Goal: Task Accomplishment & Management: Use online tool/utility

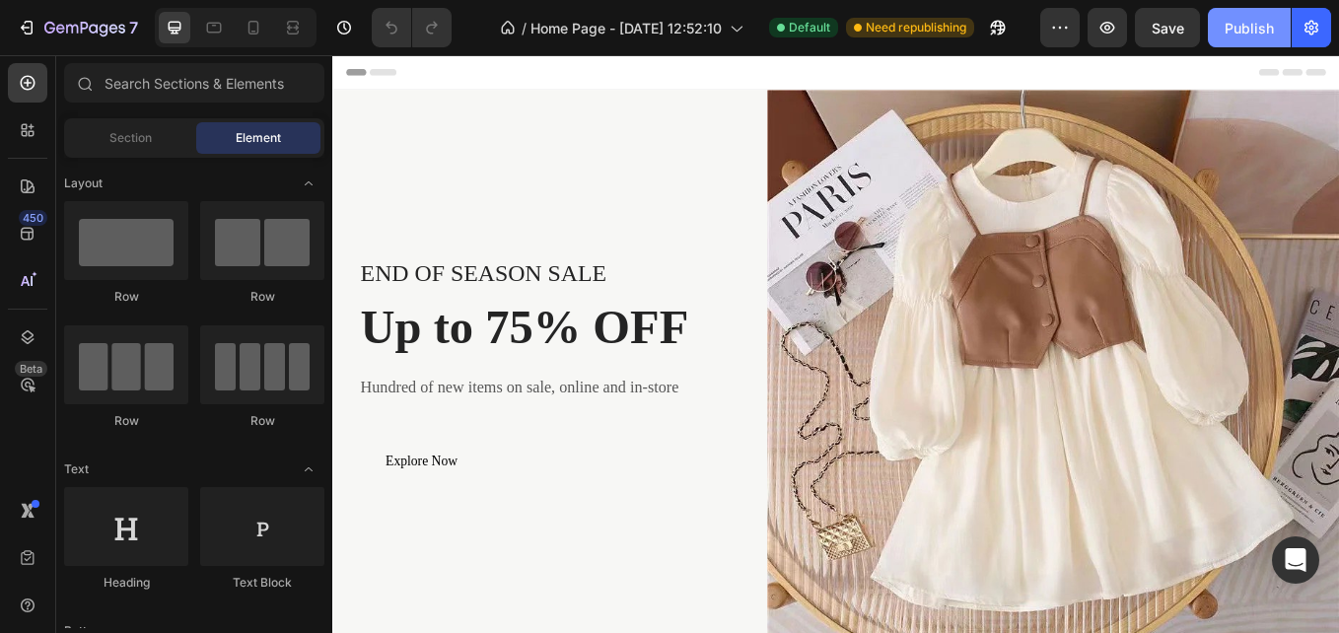
click at [1256, 39] on button "Publish" at bounding box center [1249, 27] width 83 height 39
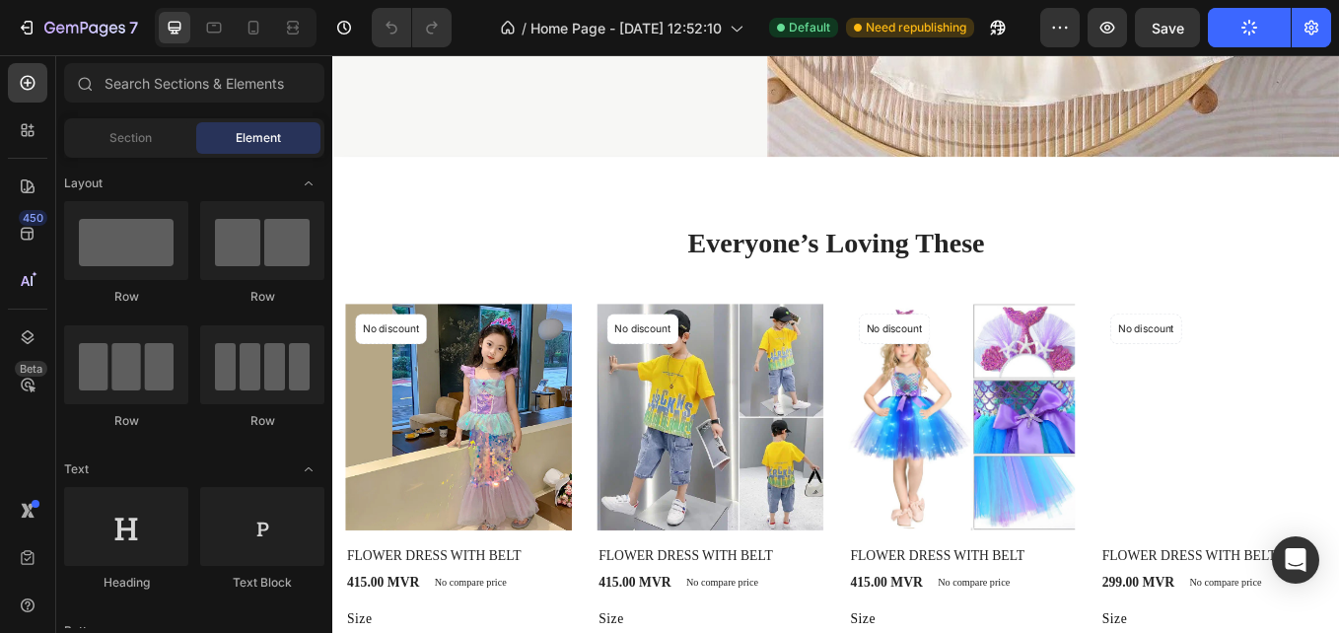
scroll to position [544, 0]
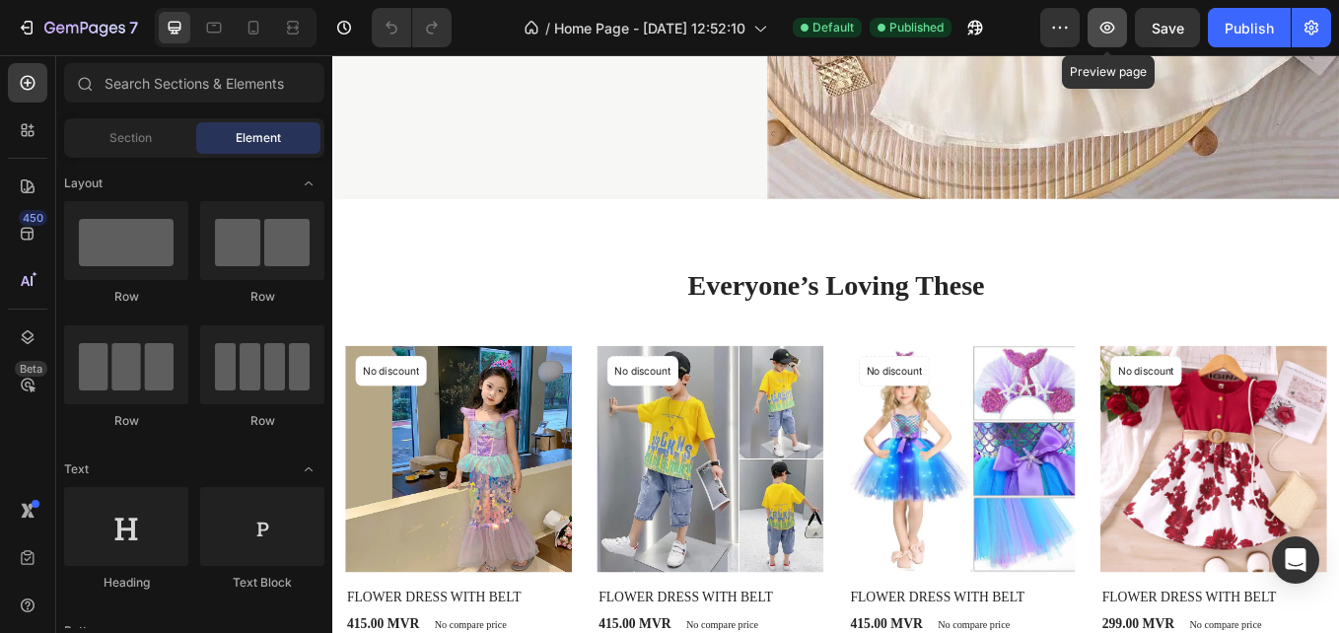
click at [1114, 29] on icon "button" at bounding box center [1107, 28] width 15 height 12
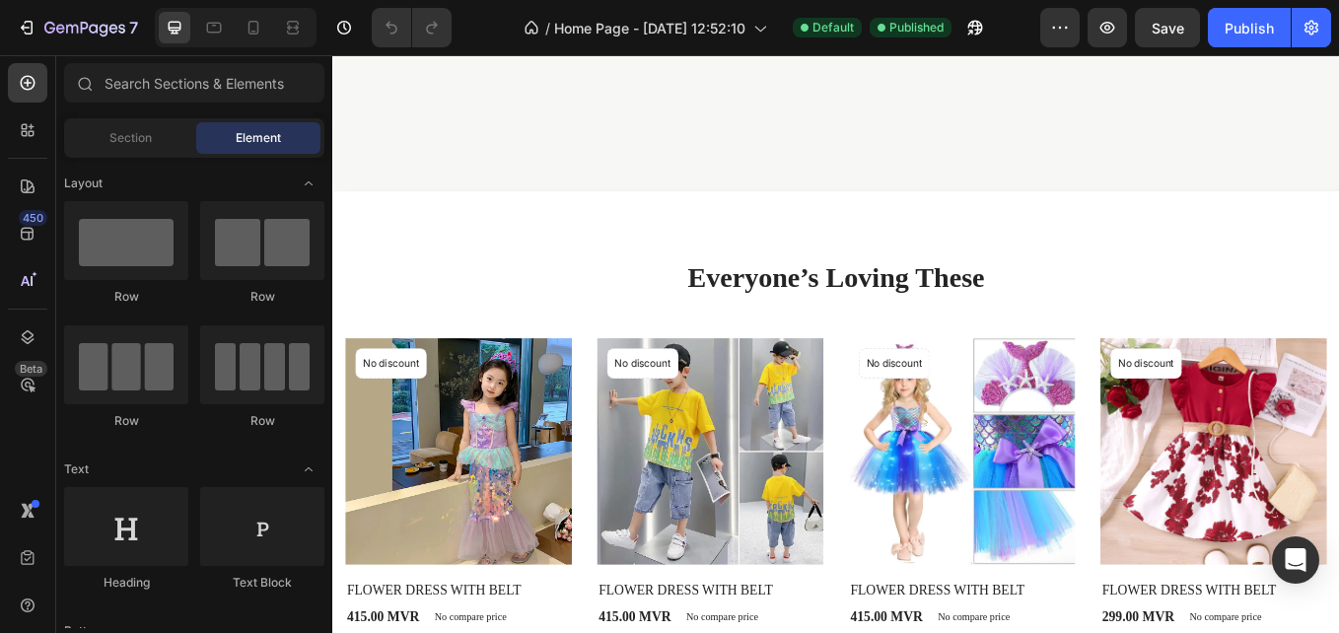
scroll to position [1088, 0]
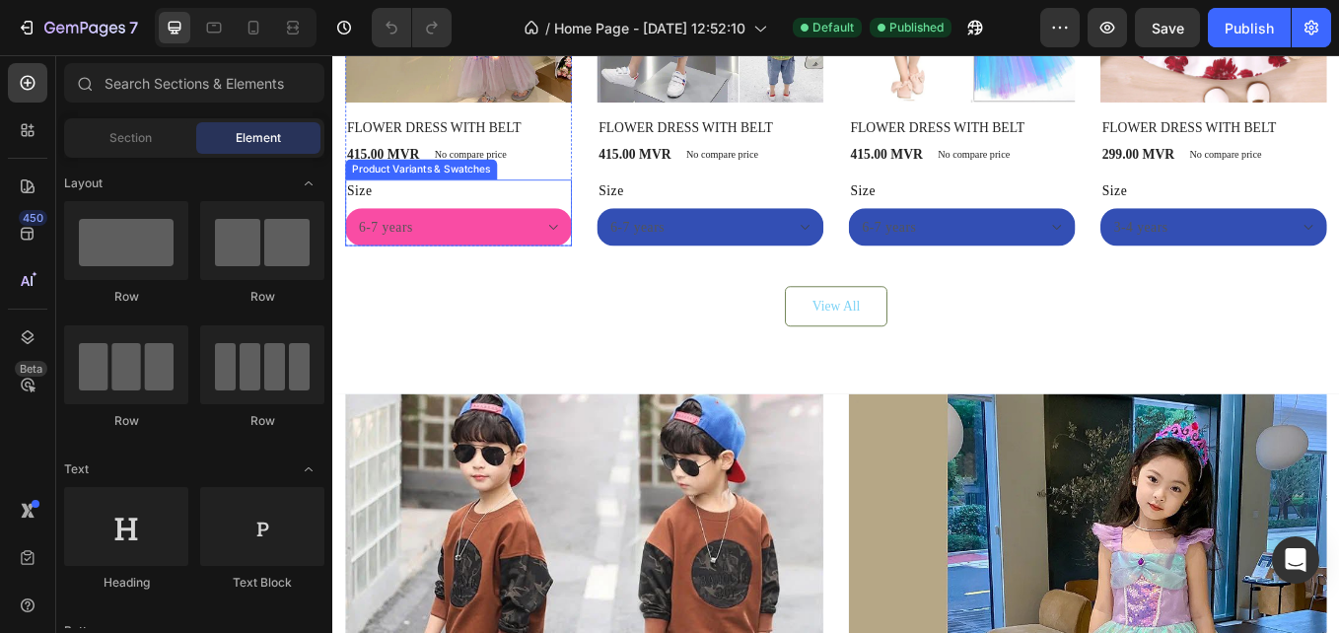
click at [600, 237] on select "6-7 years 7-8 YEARS" at bounding box center [480, 257] width 266 height 44
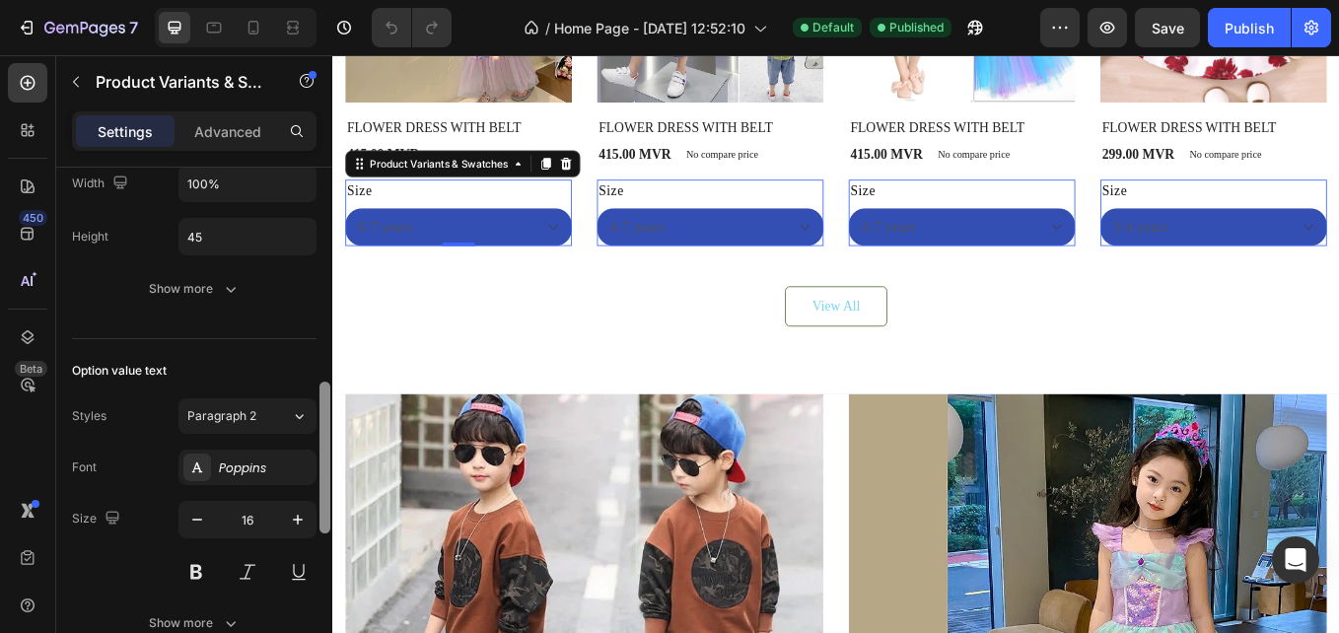
drag, startPoint x: 324, startPoint y: 296, endPoint x: 311, endPoint y: 536, distance: 241.0
click at [311, 536] on div "Type Separated Product source FLOWER DRESS WITH BELT Option gap Gap 12 Option t…" at bounding box center [194, 429] width 276 height 522
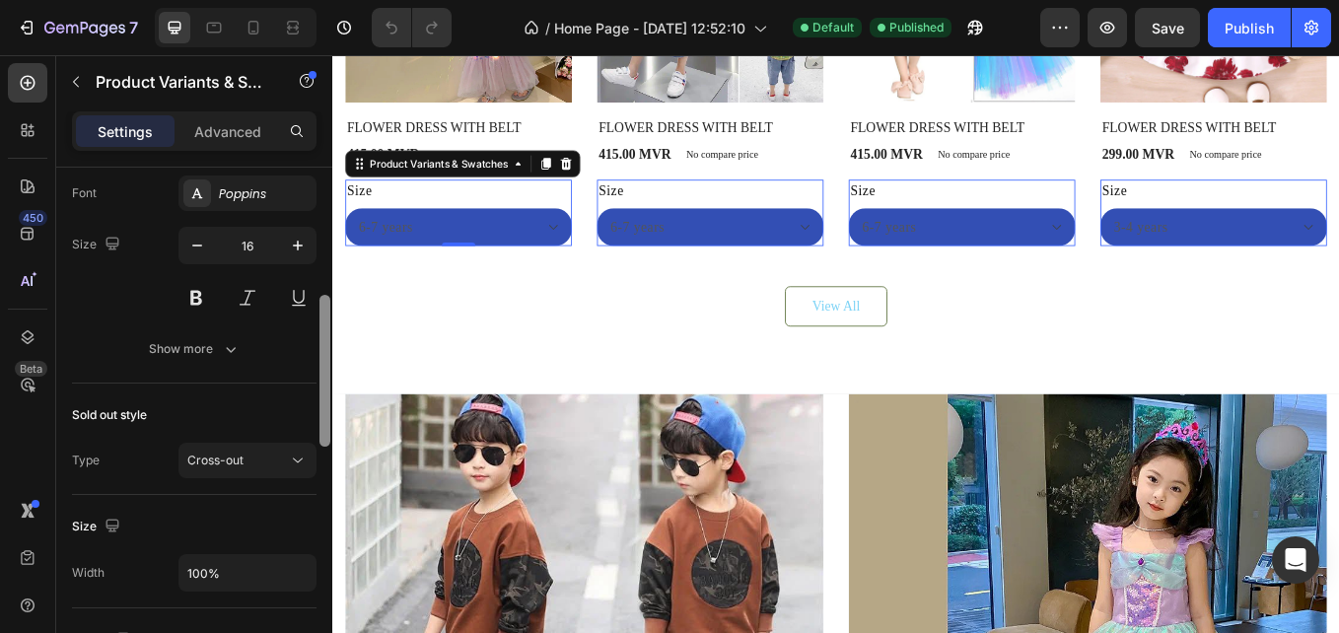
scroll to position [1108, 0]
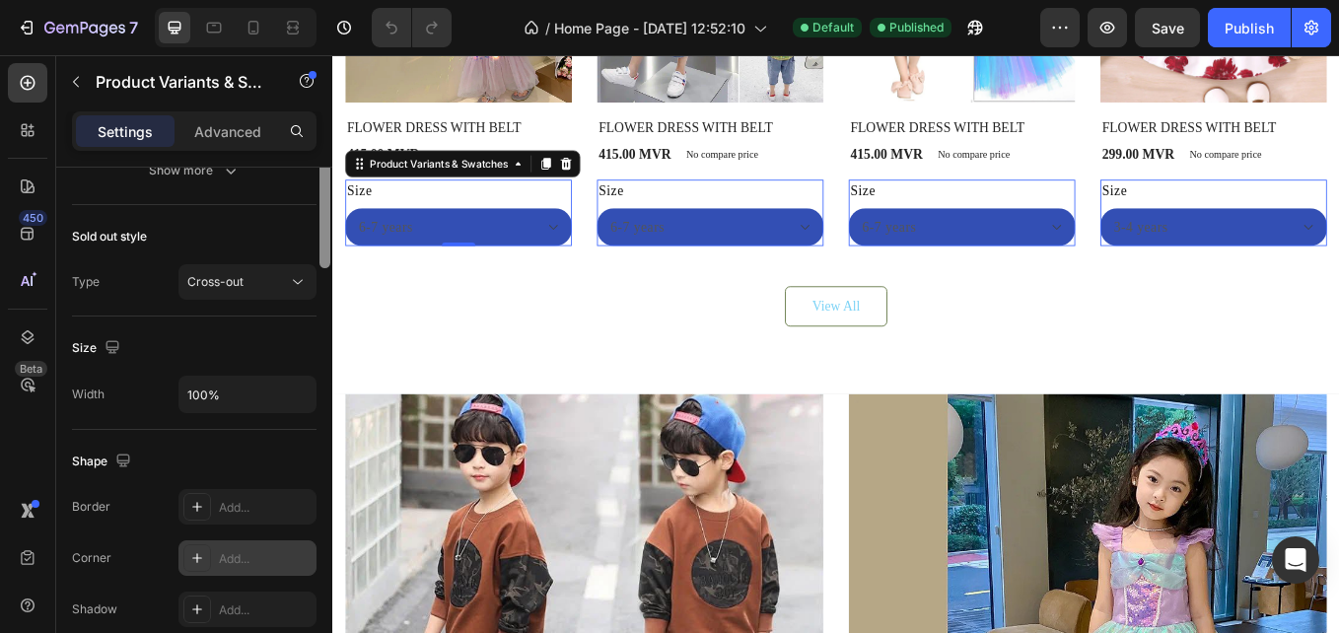
drag, startPoint x: 322, startPoint y: 450, endPoint x: 316, endPoint y: 562, distance: 112.6
click at [316, 562] on div "Type Separated Product source FLOWER DRESS WITH BELT Option gap Gap 12 Option t…" at bounding box center [194, 429] width 276 height 522
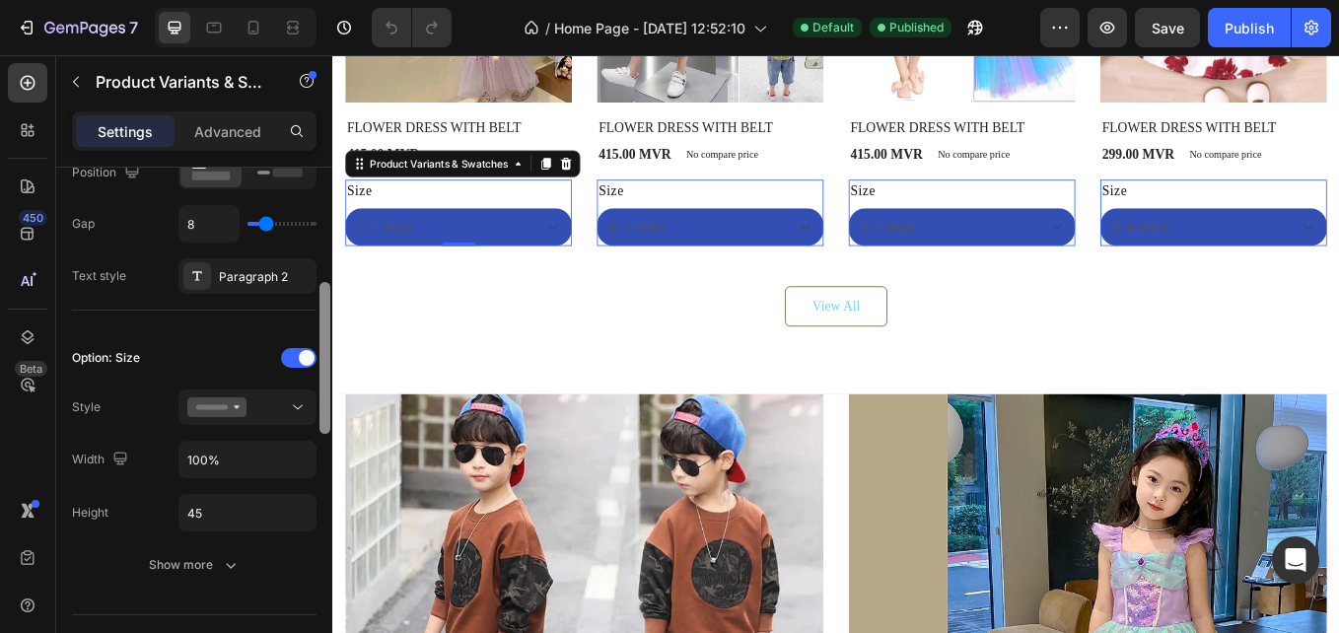
scroll to position [377, 0]
drag, startPoint x: 322, startPoint y: 514, endPoint x: 328, endPoint y: 300, distance: 214.1
click at [328, 300] on div at bounding box center [324, 361] width 11 height 152
click at [294, 357] on div at bounding box center [298, 361] width 35 height 20
drag, startPoint x: 303, startPoint y: 365, endPoint x: 248, endPoint y: 363, distance: 54.3
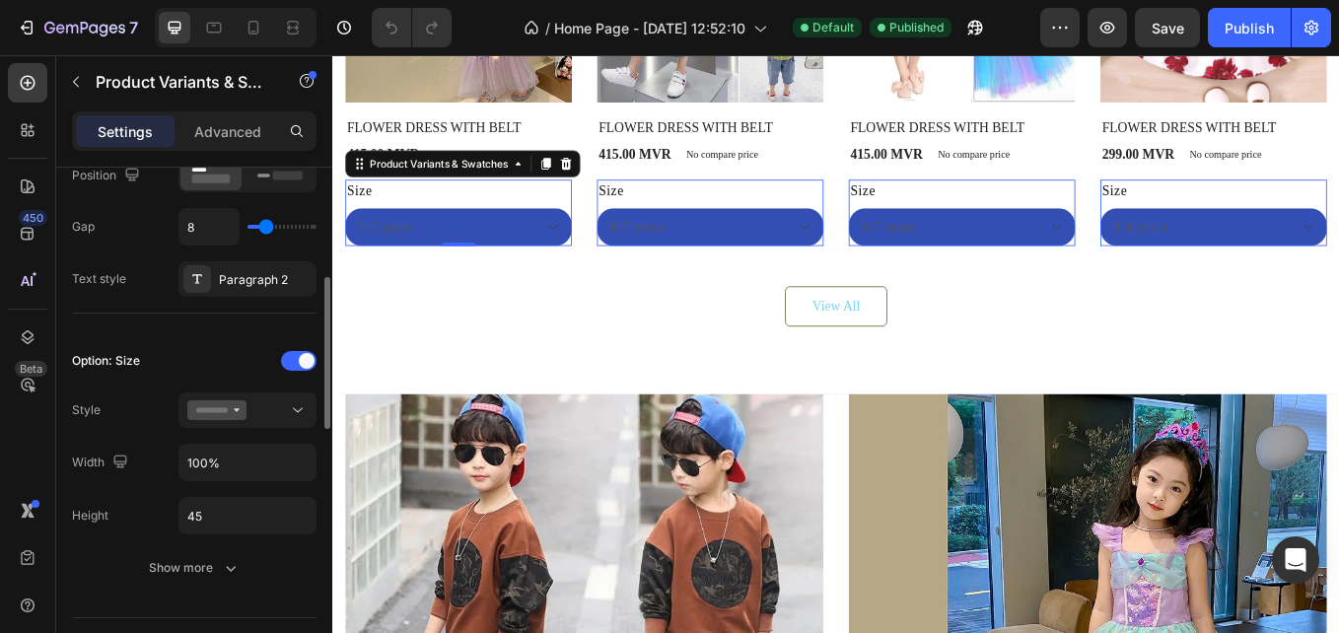
click at [248, 363] on div at bounding box center [247, 361] width 138 height 16
click at [287, 363] on div at bounding box center [298, 361] width 35 height 20
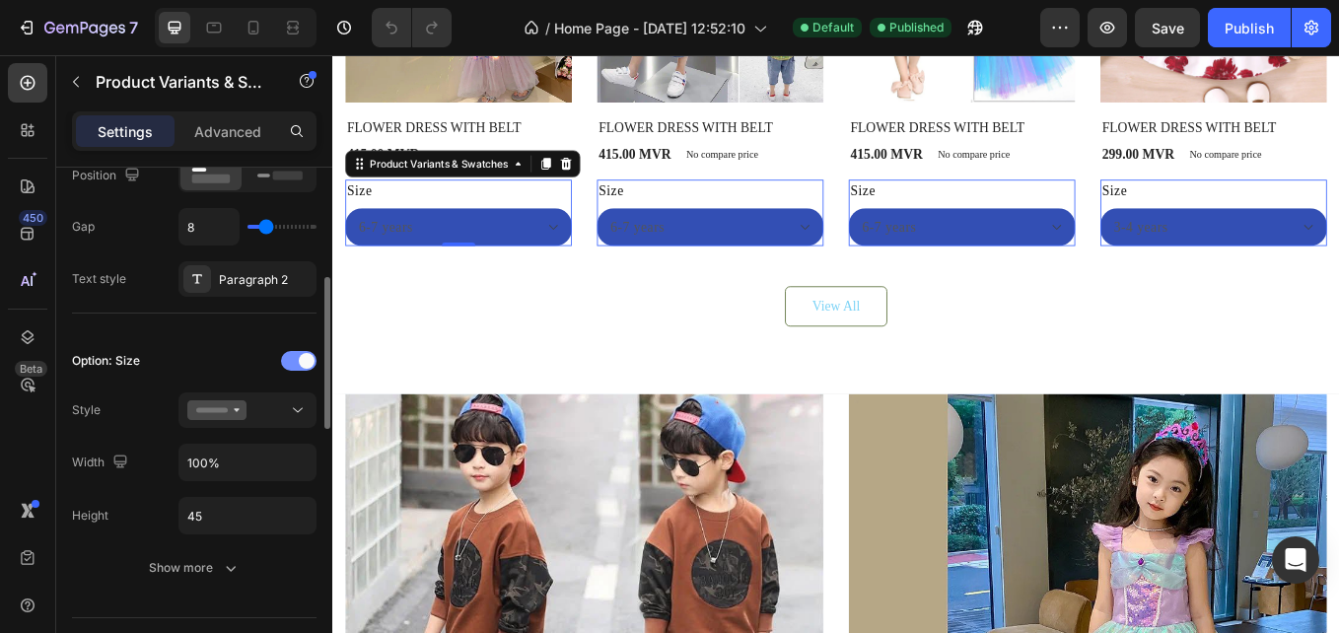
click at [287, 363] on div at bounding box center [298, 361] width 35 height 20
click at [283, 396] on button at bounding box center [247, 409] width 138 height 35
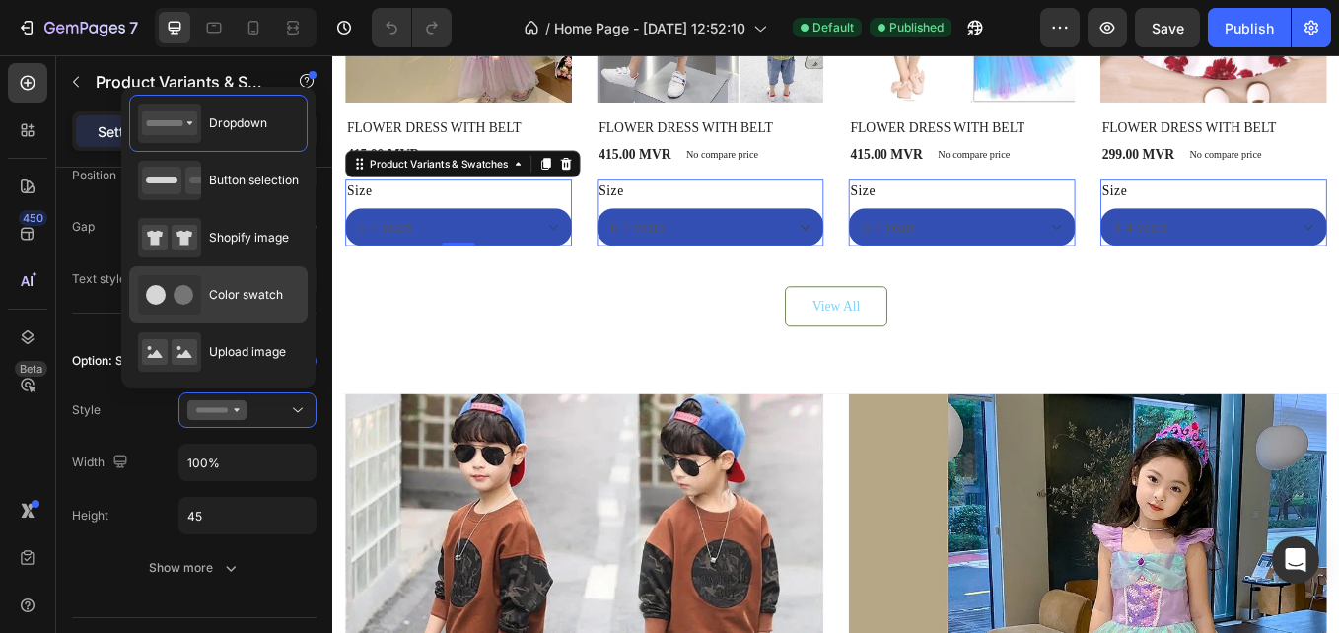
click at [273, 290] on span "Color swatch" at bounding box center [246, 295] width 74 height 18
type input "45"
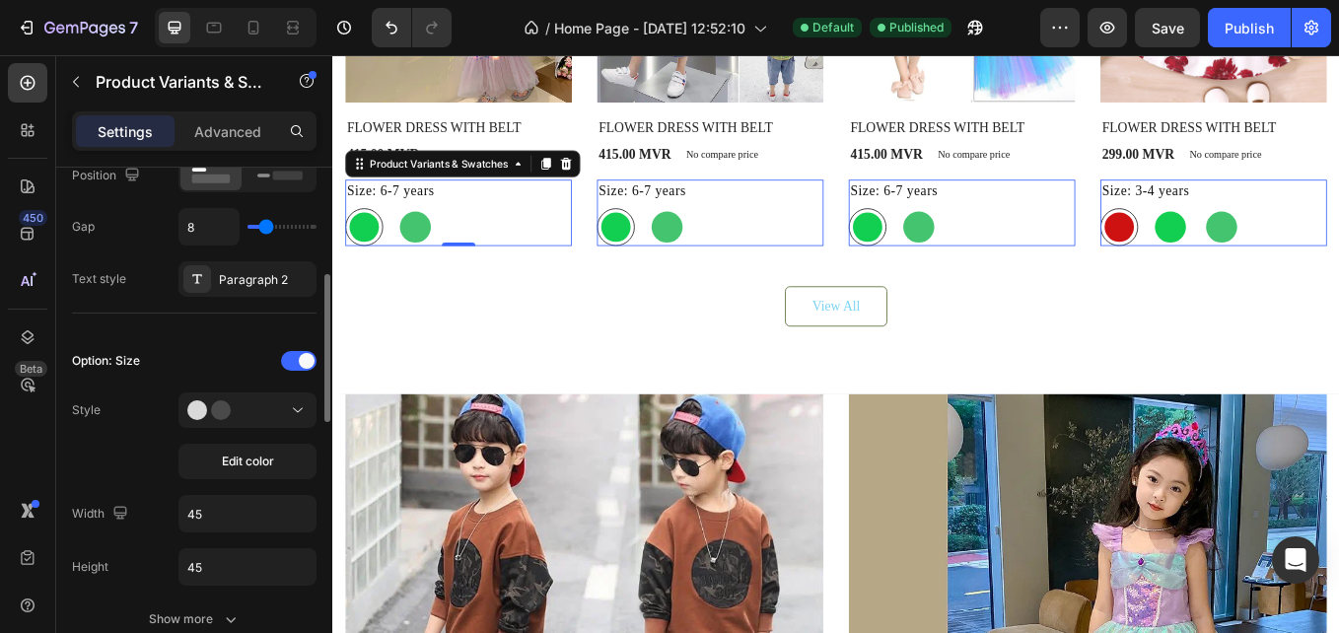
click at [288, 495] on div "Option: Size" at bounding box center [194, 513] width 245 height 37
click at [290, 368] on div at bounding box center [298, 361] width 35 height 20
click at [296, 367] on div at bounding box center [298, 361] width 35 height 20
click at [1294, 558] on icon "Open Intercom Messenger" at bounding box center [1295, 560] width 23 height 26
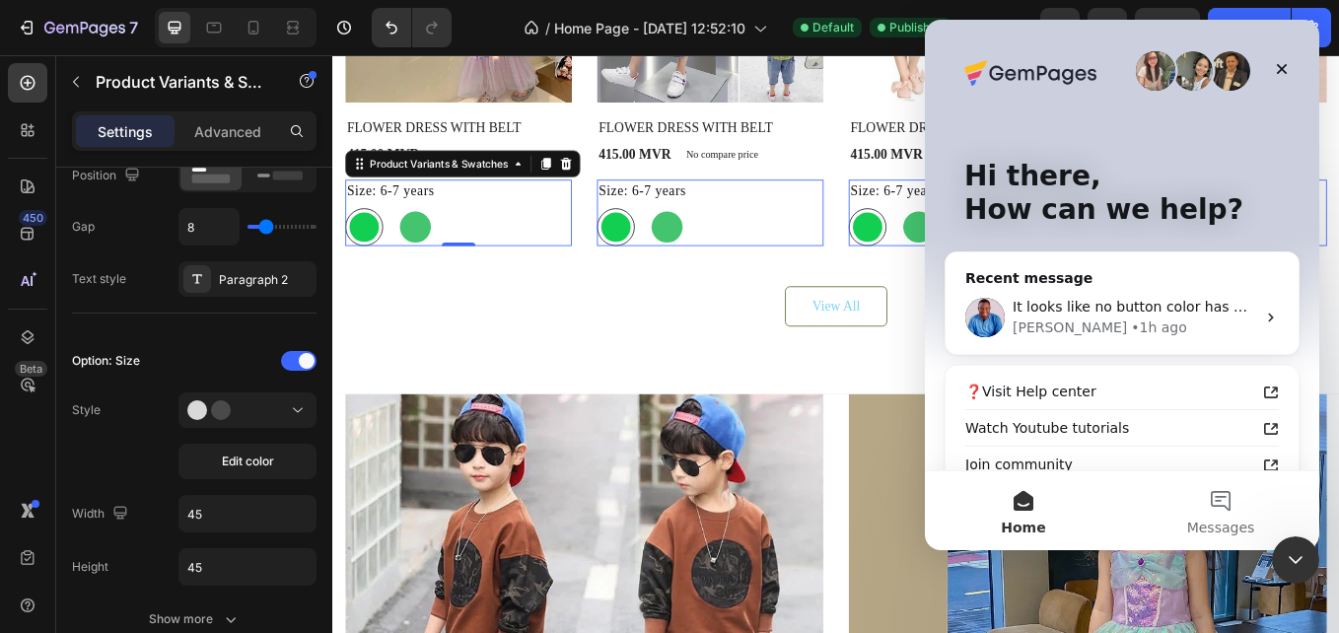
scroll to position [0, 0]
click at [1078, 294] on div "It looks like no button color has been set yet — only the hover effect color ha…" at bounding box center [1122, 317] width 353 height 73
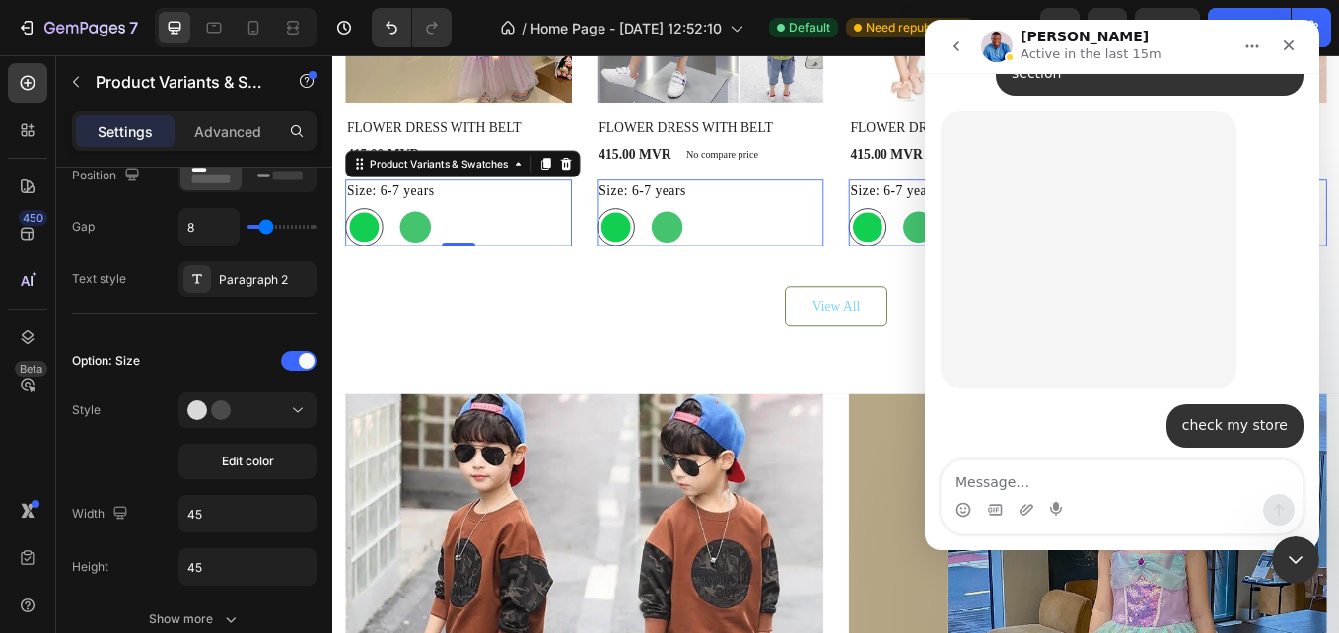
click at [1080, 492] on textarea "Message…" at bounding box center [1122, 477] width 361 height 34
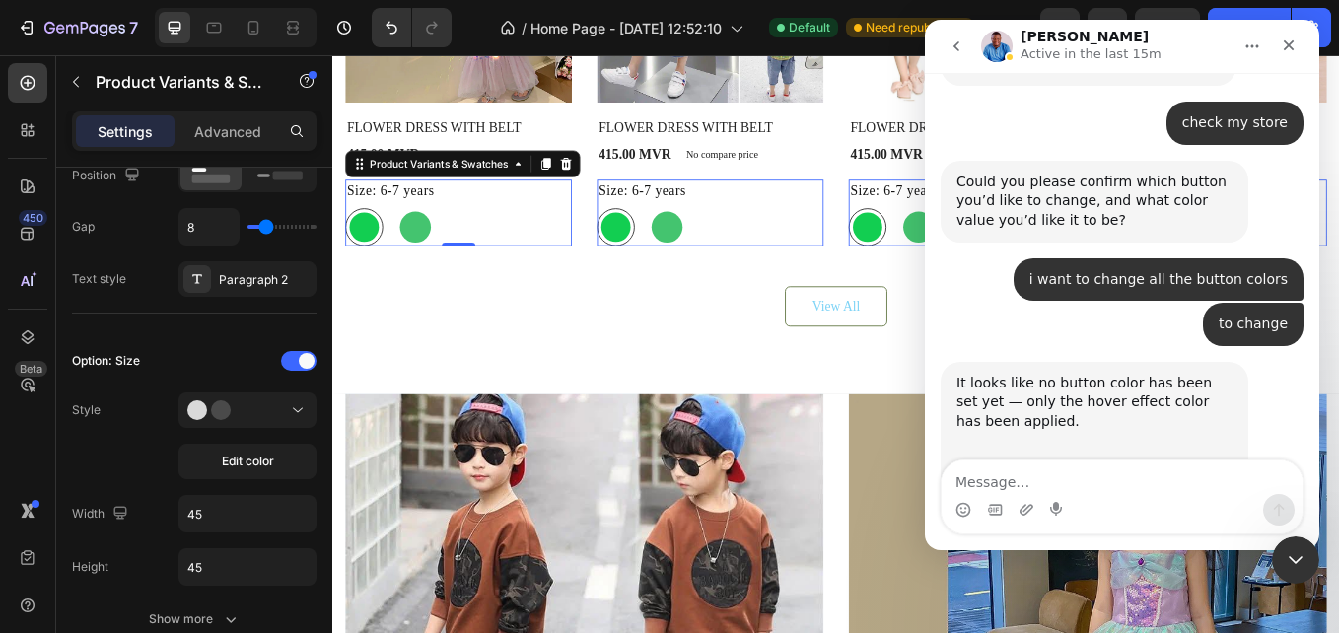
scroll to position [5321, 0]
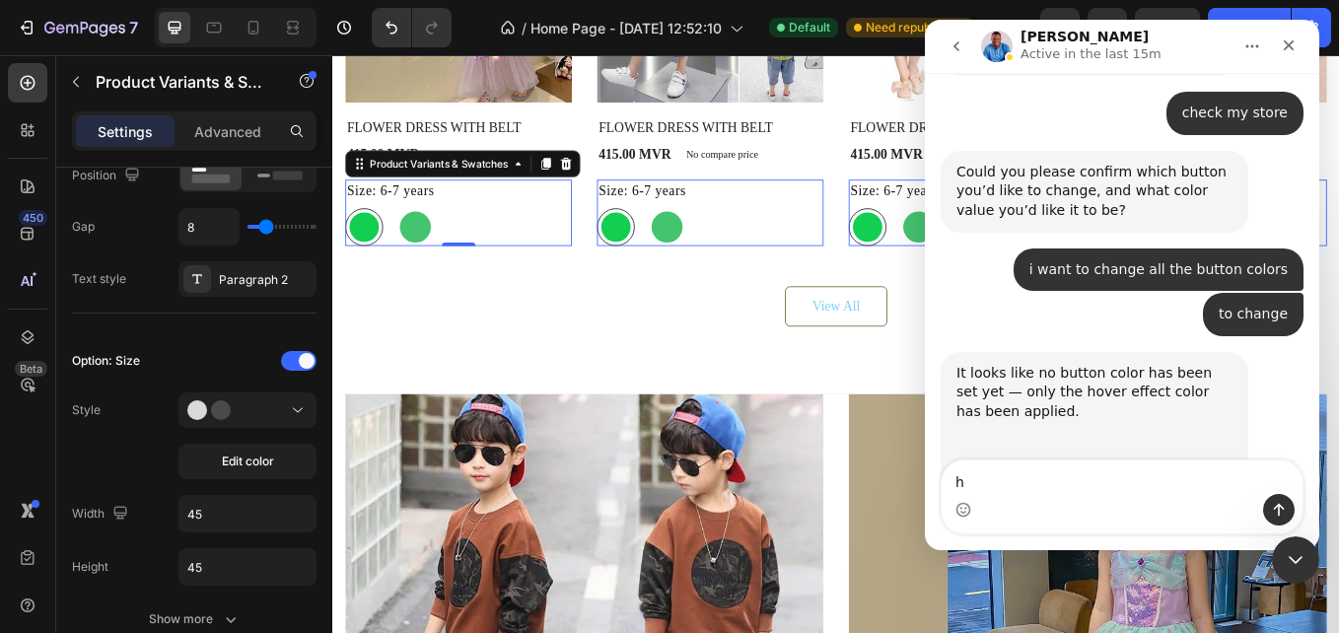
type textarea "hi"
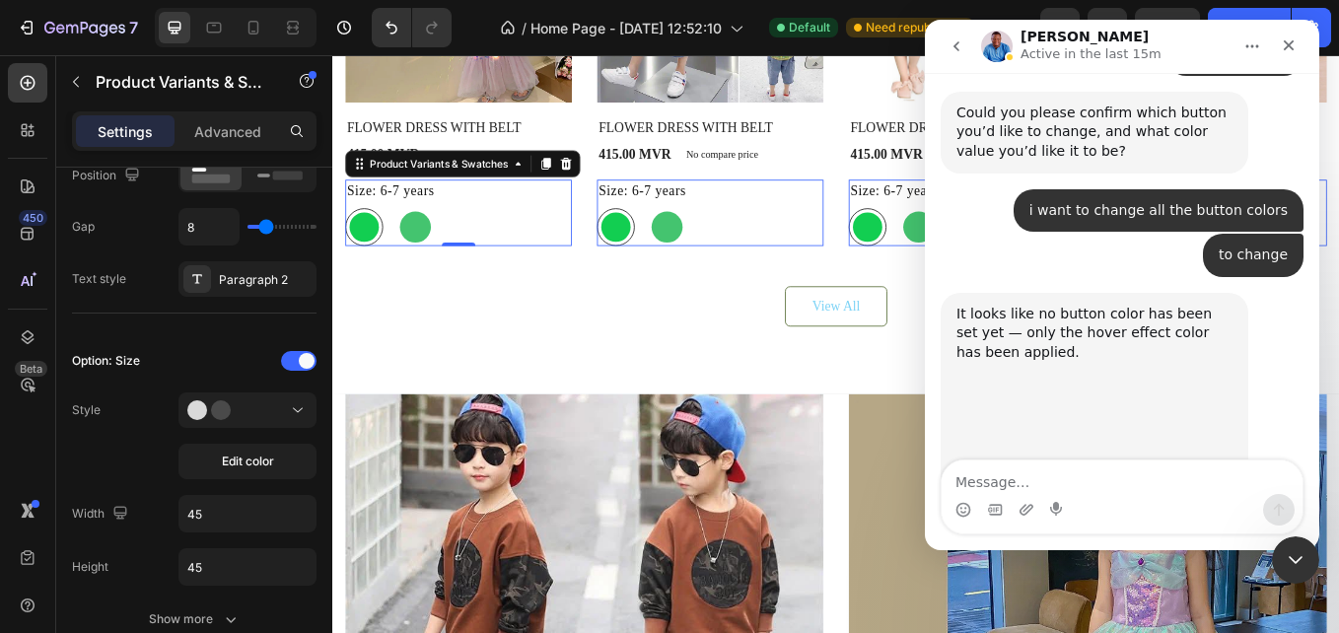
scroll to position [0, 0]
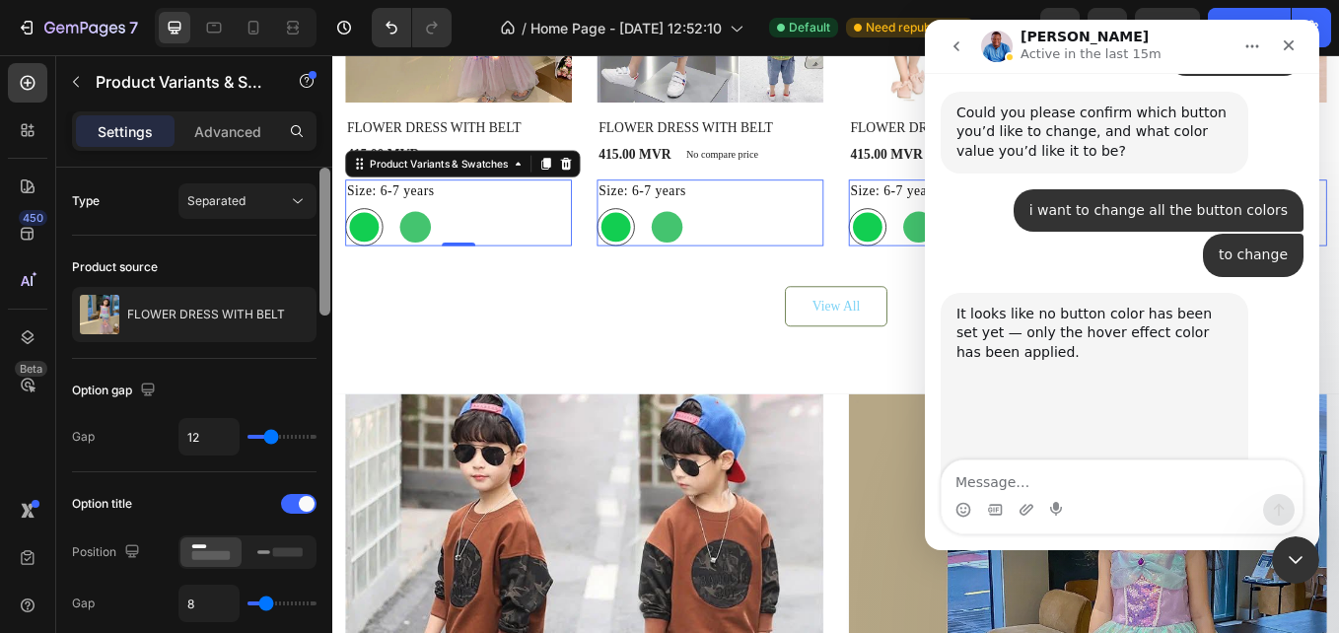
click at [326, 248] on div at bounding box center [325, 429] width 15 height 522
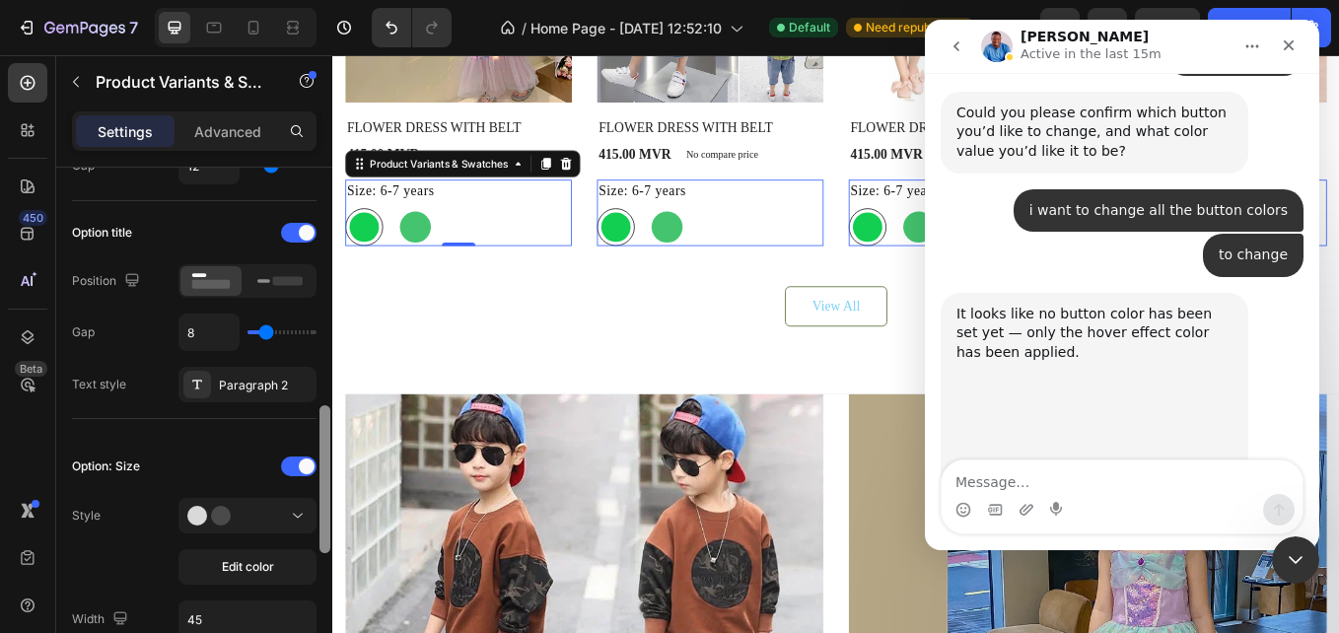
scroll to position [396, 0]
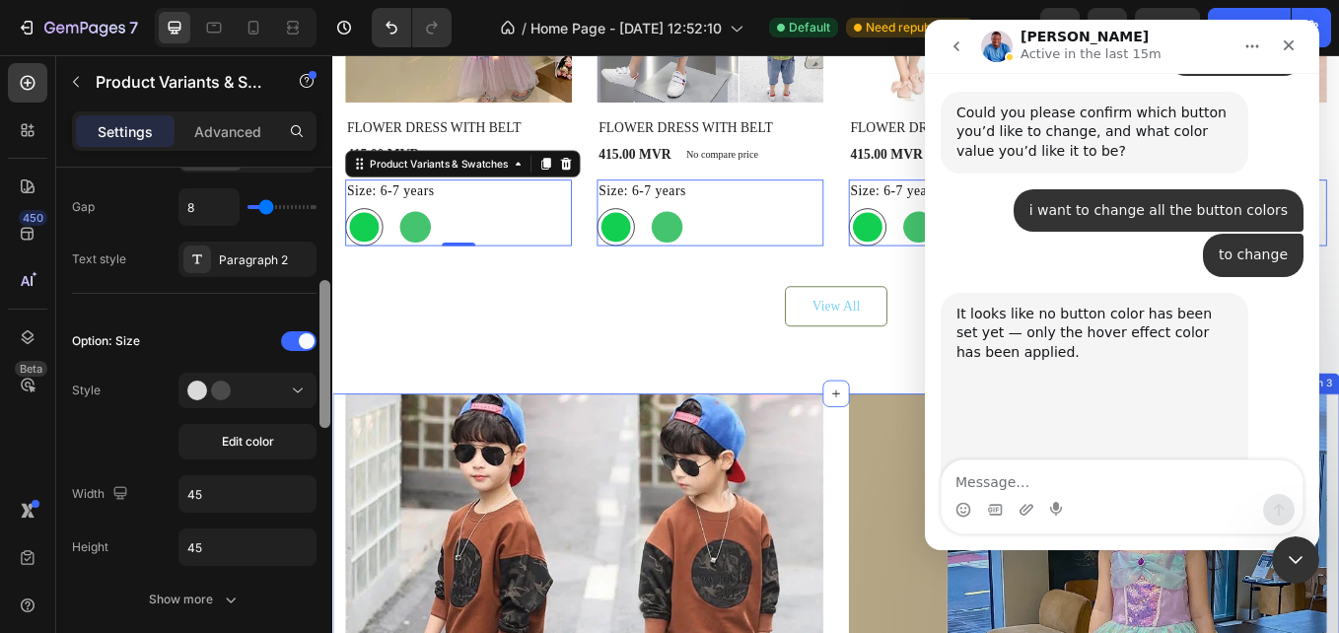
drag, startPoint x: 659, startPoint y: 304, endPoint x: 335, endPoint y: 551, distance: 407.3
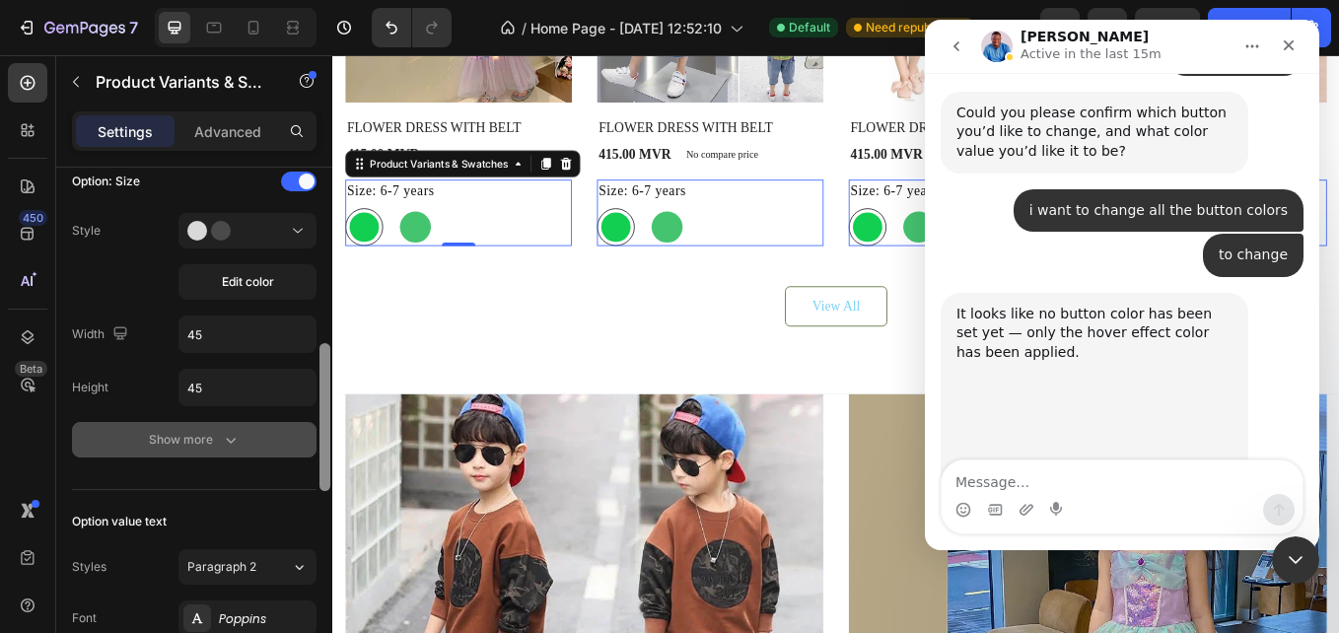
scroll to position [577, 0]
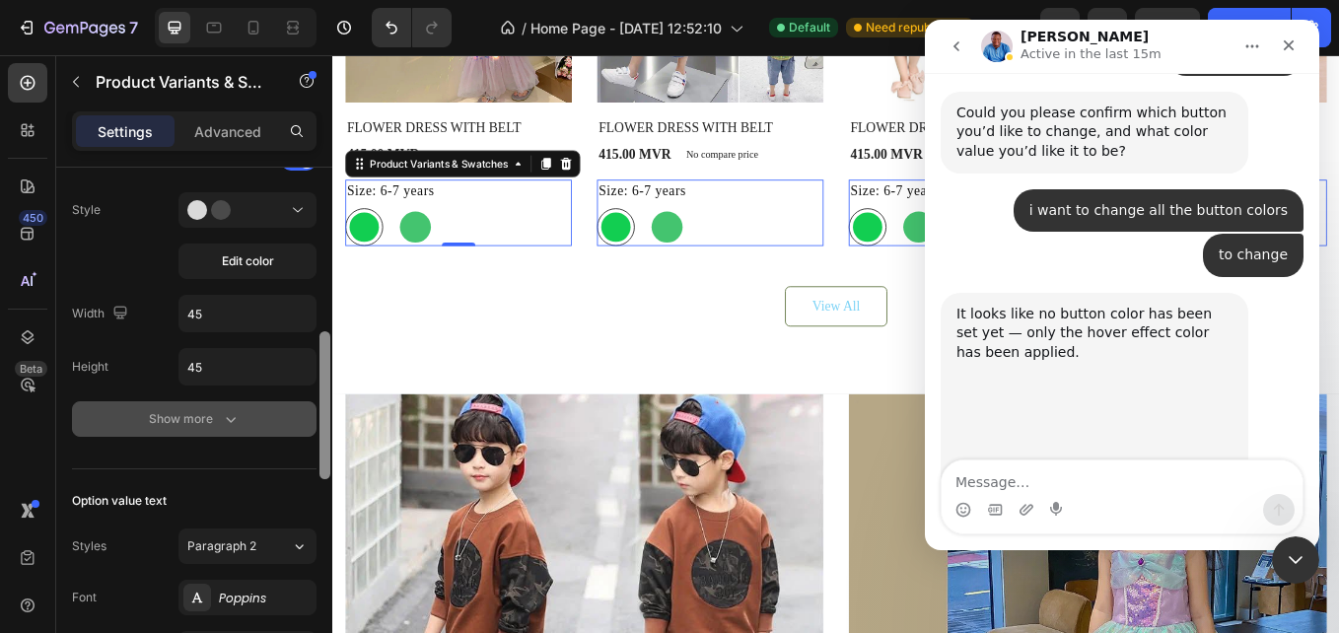
click at [249, 412] on button "Show more" at bounding box center [194, 418] width 245 height 35
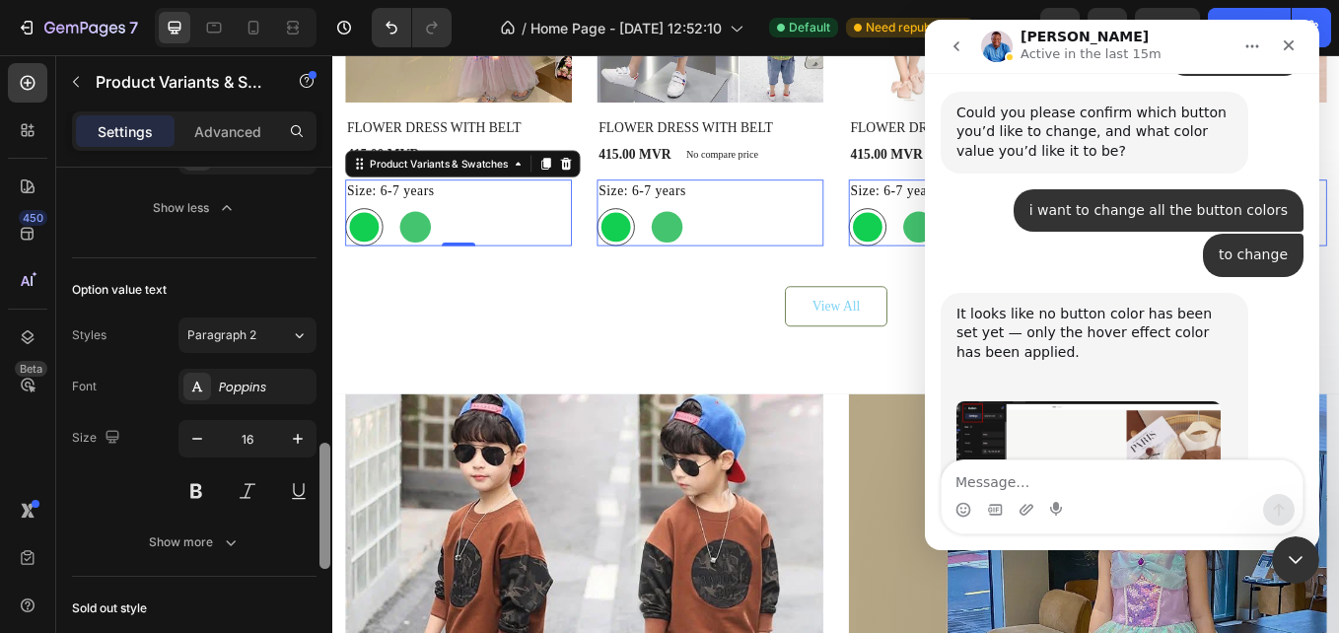
scroll to position [1104, 0]
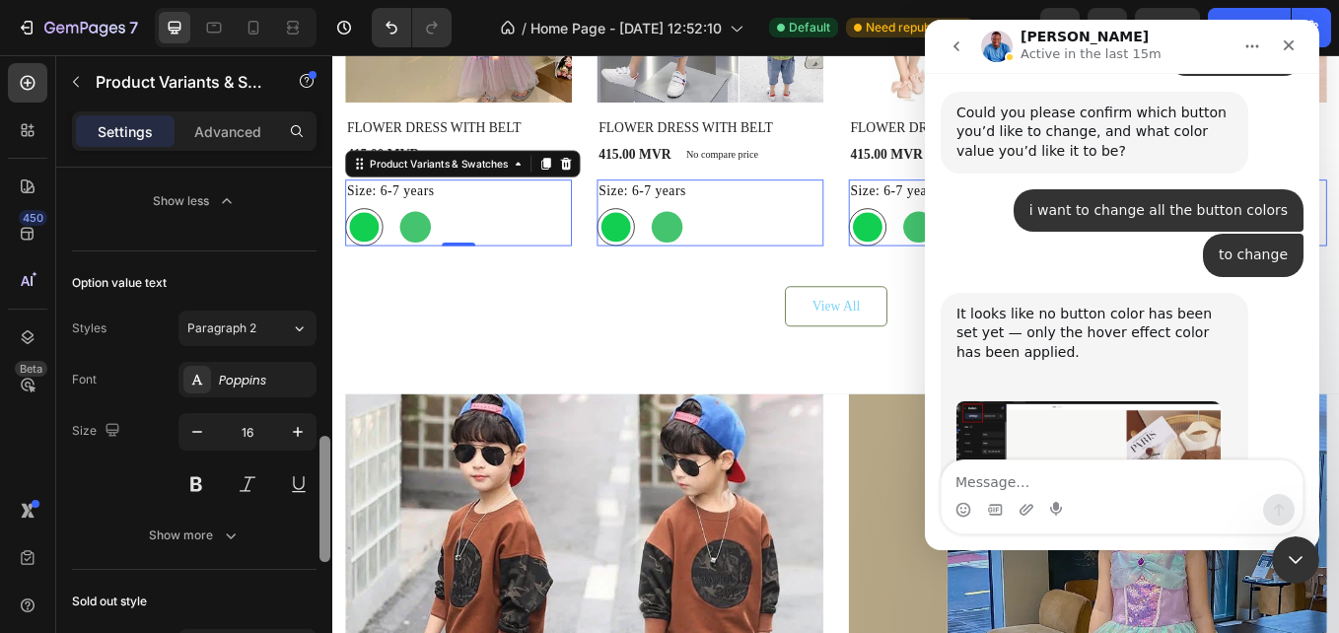
drag, startPoint x: 322, startPoint y: 413, endPoint x: 330, endPoint y: 563, distance: 150.1
click at [330, 563] on div at bounding box center [325, 429] width 15 height 522
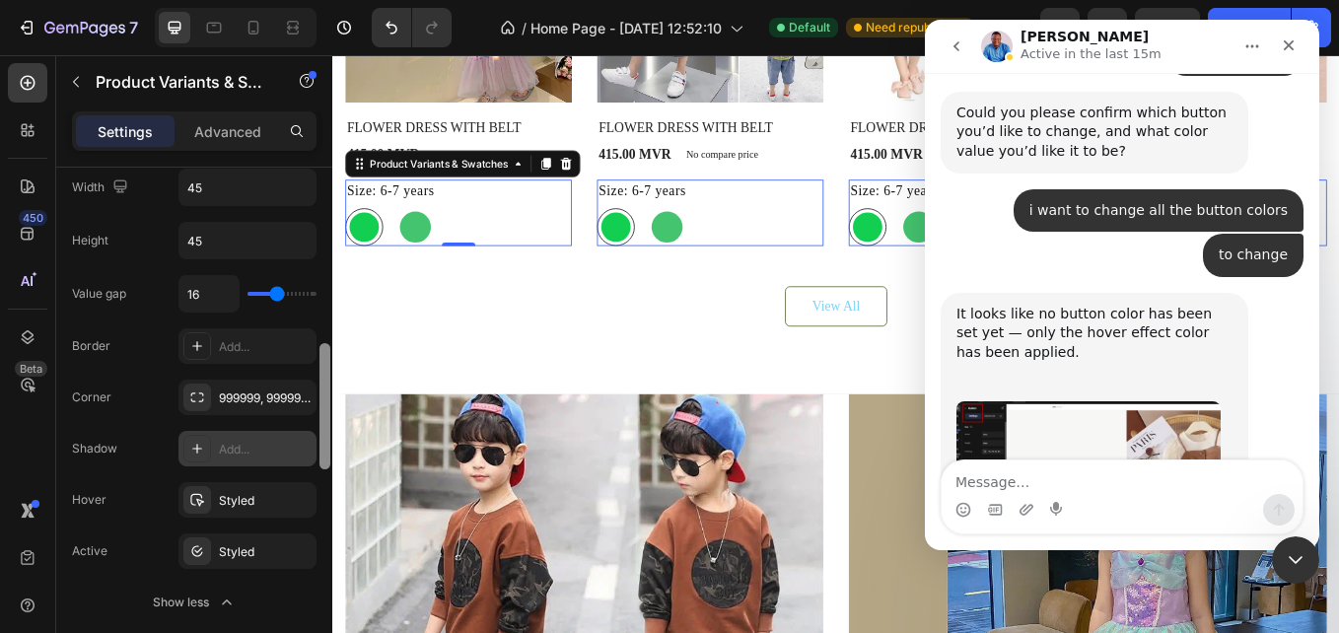
scroll to position [699, 0]
drag, startPoint x: 328, startPoint y: 550, endPoint x: 311, endPoint y: 452, distance: 100.2
click at [311, 452] on div "Type Separated Product source FLOWER DRESS WITH BELT Option gap Gap 12 Option t…" at bounding box center [194, 429] width 276 height 522
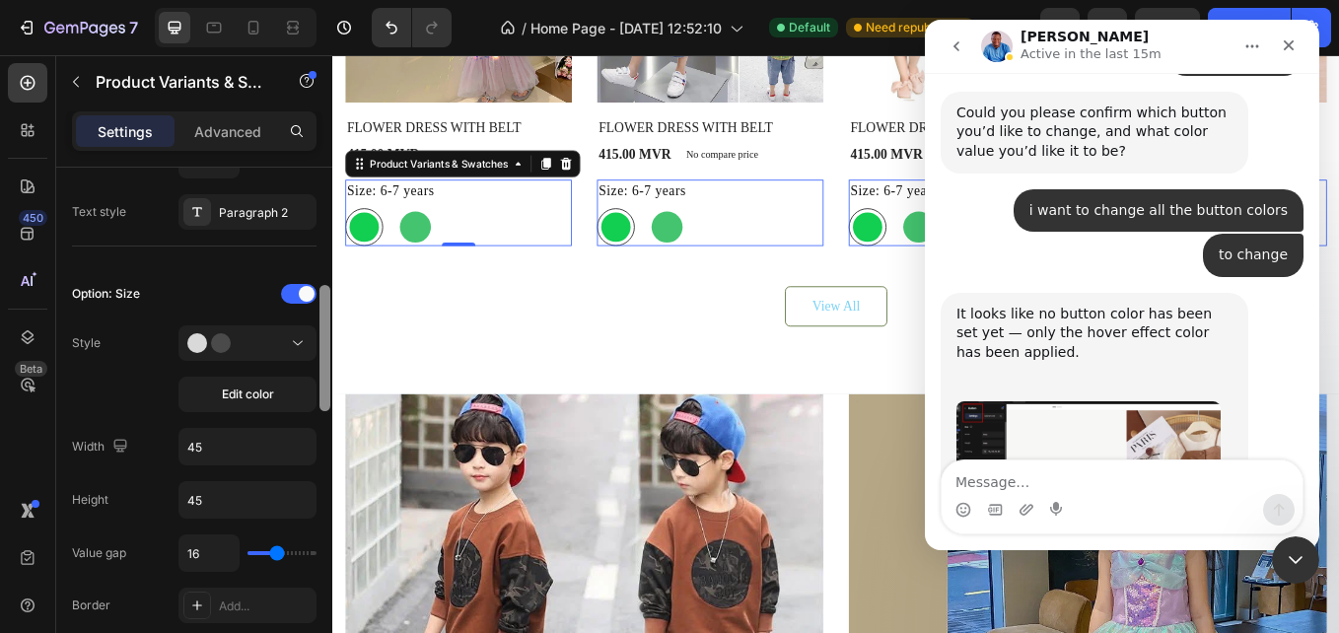
scroll to position [452, 0]
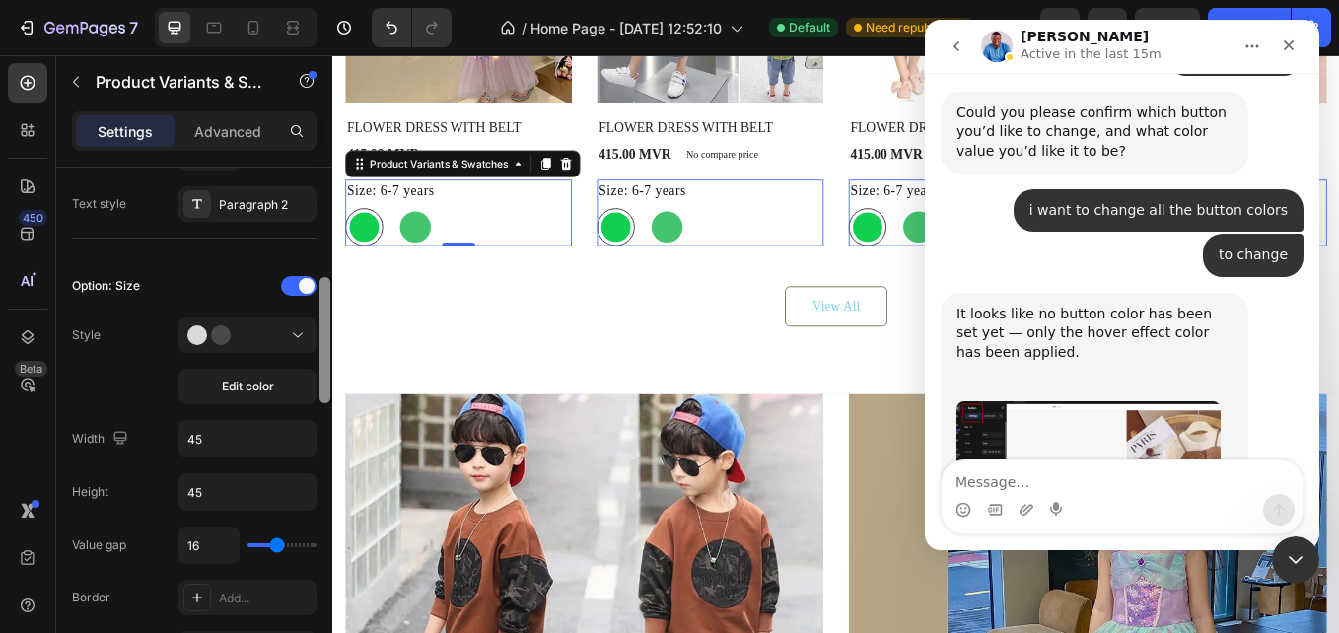
drag, startPoint x: 322, startPoint y: 432, endPoint x: 325, endPoint y: 372, distance: 60.2
click at [325, 372] on div at bounding box center [324, 340] width 11 height 126
click at [607, 175] on icon at bounding box center [607, 183] width 16 height 16
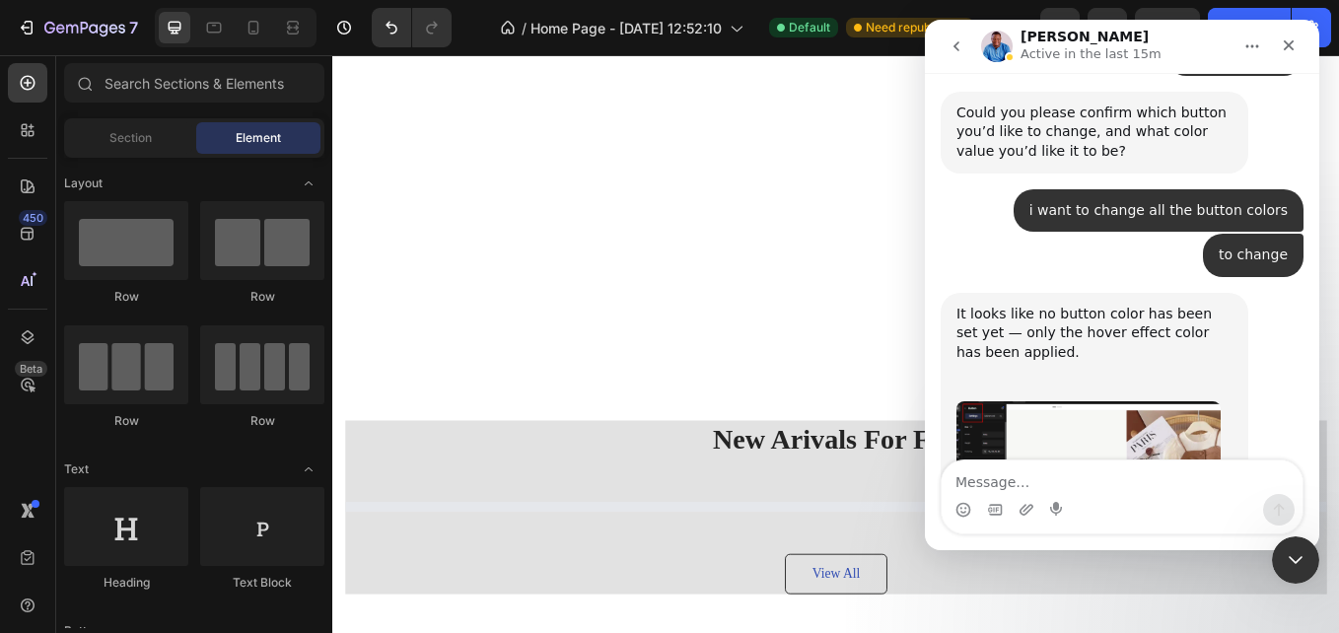
scroll to position [2029, 0]
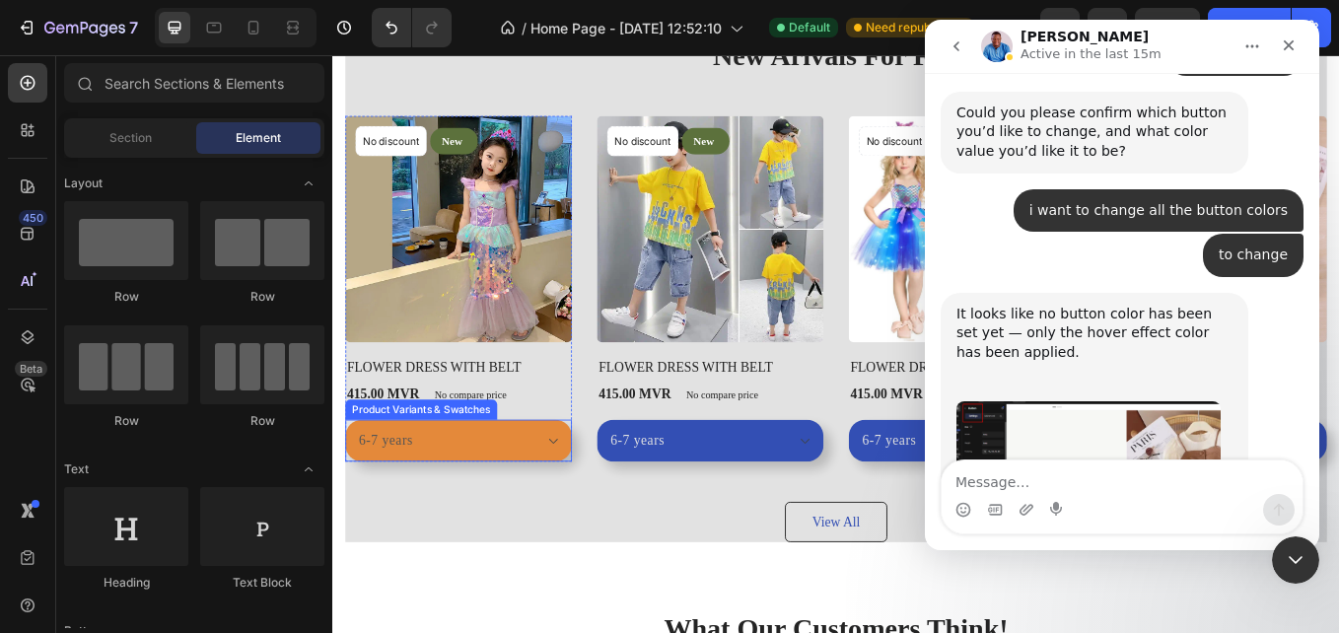
click at [600, 493] on select "6-7 years 7-8 YEARS" at bounding box center [480, 507] width 266 height 49
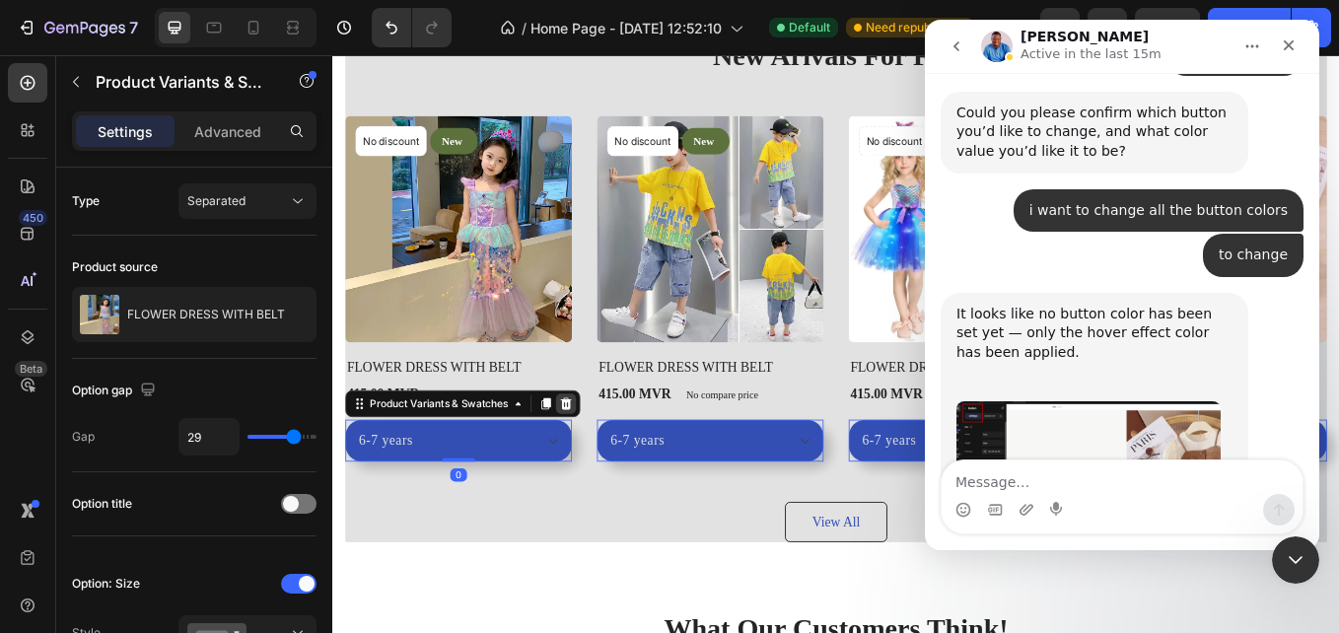
click at [611, 465] on icon at bounding box center [607, 465] width 13 height 14
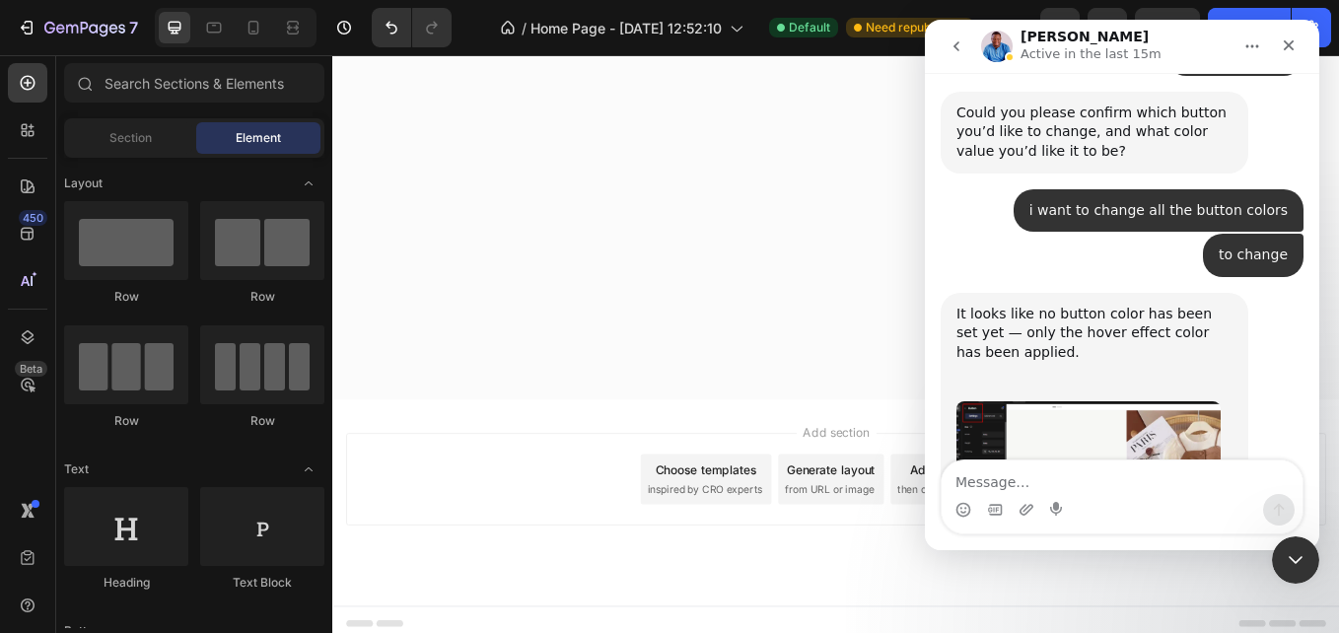
scroll to position [0, 0]
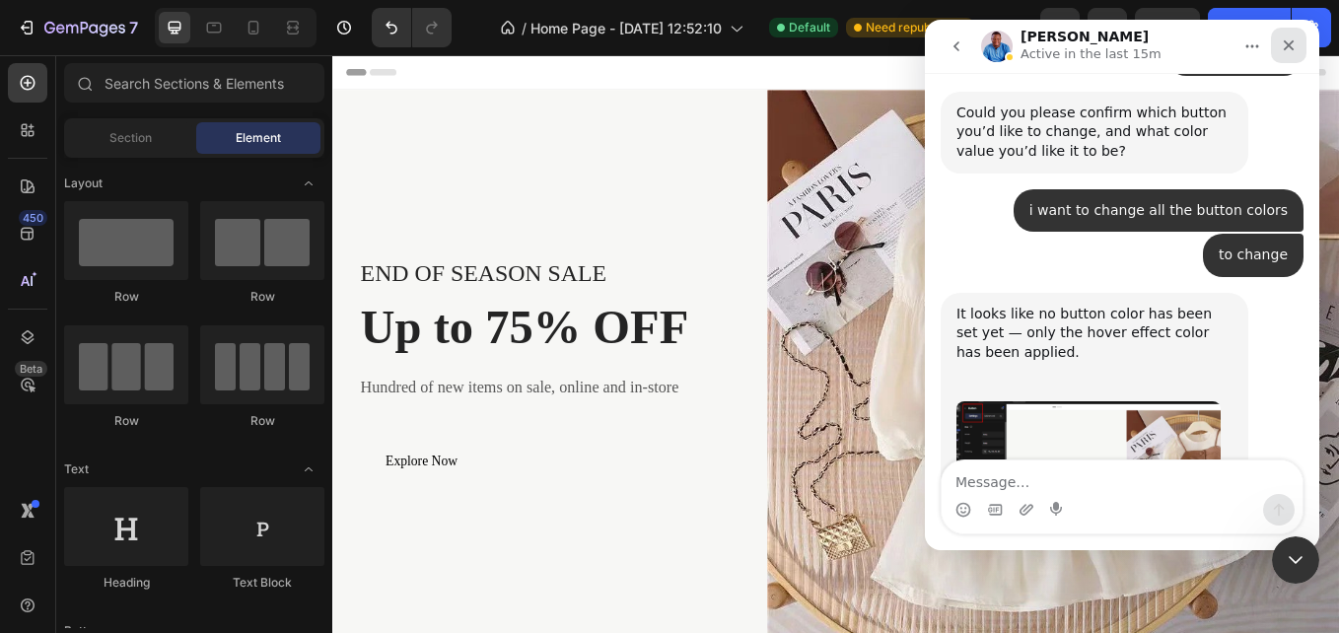
click at [1297, 53] on div "Close" at bounding box center [1288, 45] width 35 height 35
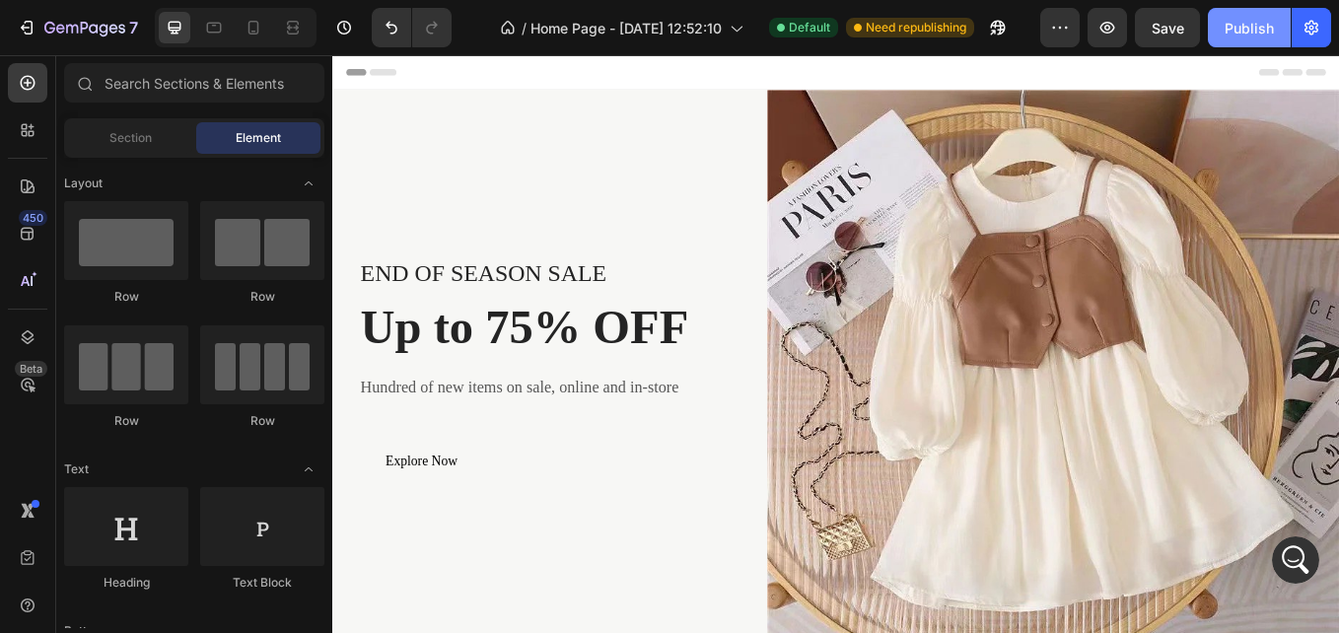
click at [1253, 37] on div "Publish" at bounding box center [1249, 28] width 49 height 21
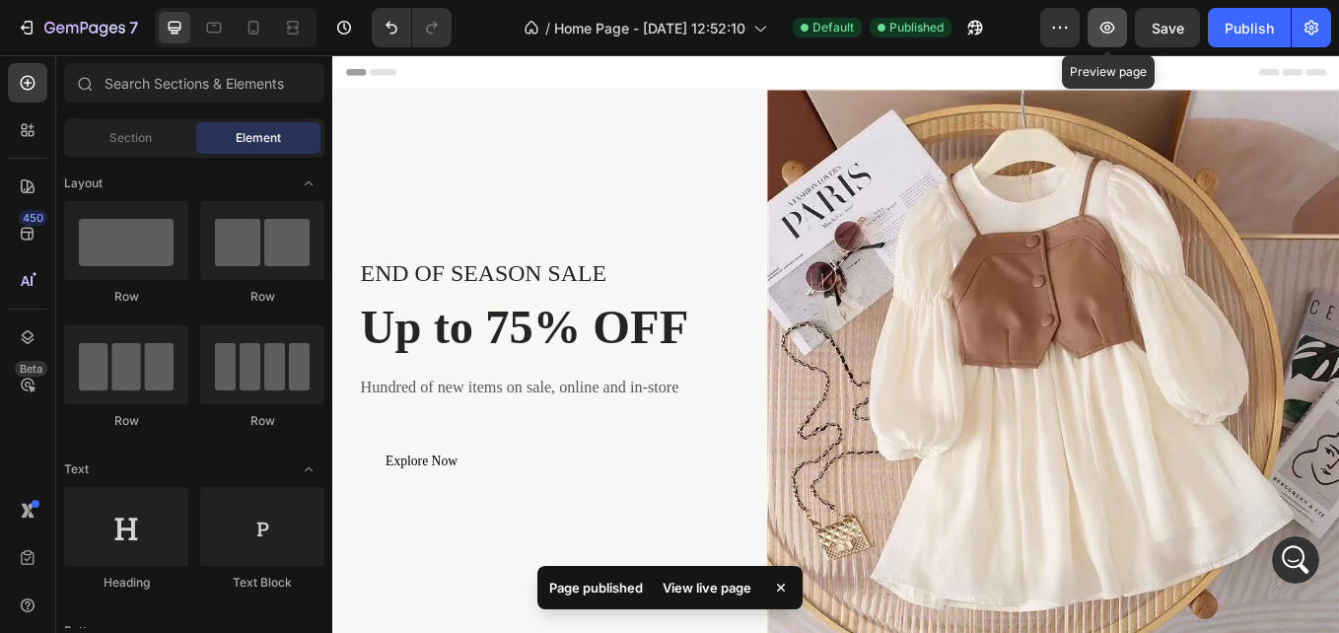
click at [1095, 22] on button "button" at bounding box center [1107, 27] width 39 height 39
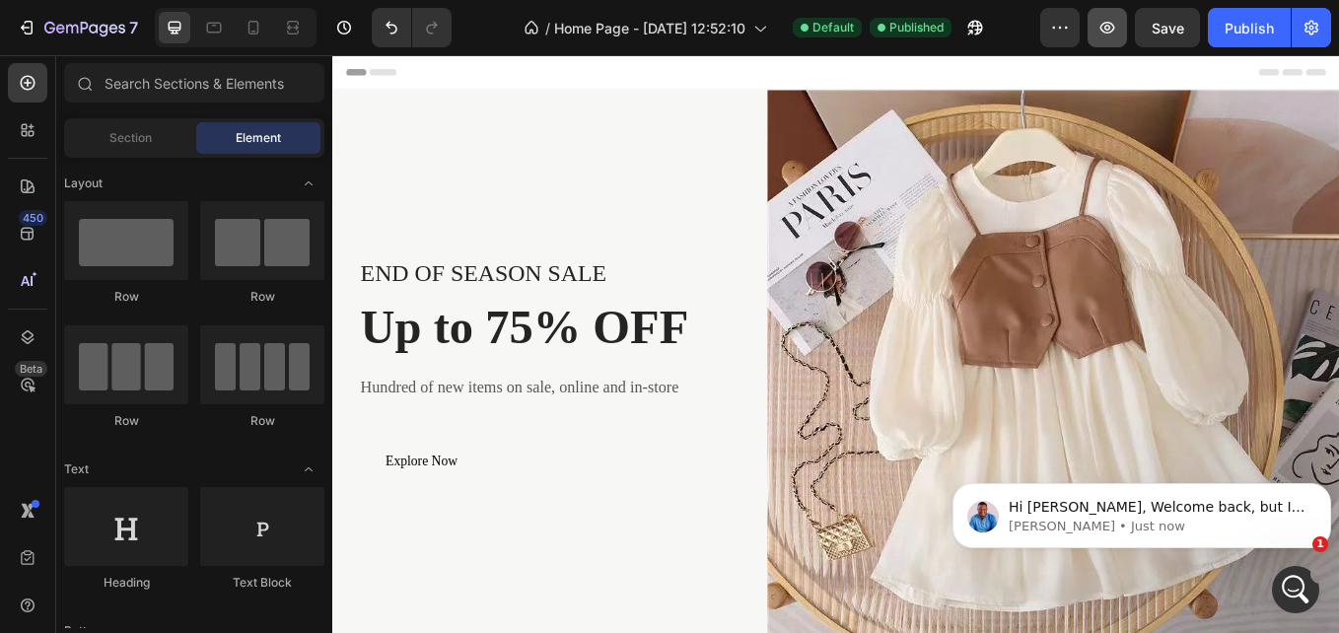
scroll to position [5690, 0]
